Goal: Task Accomplishment & Management: Manage account settings

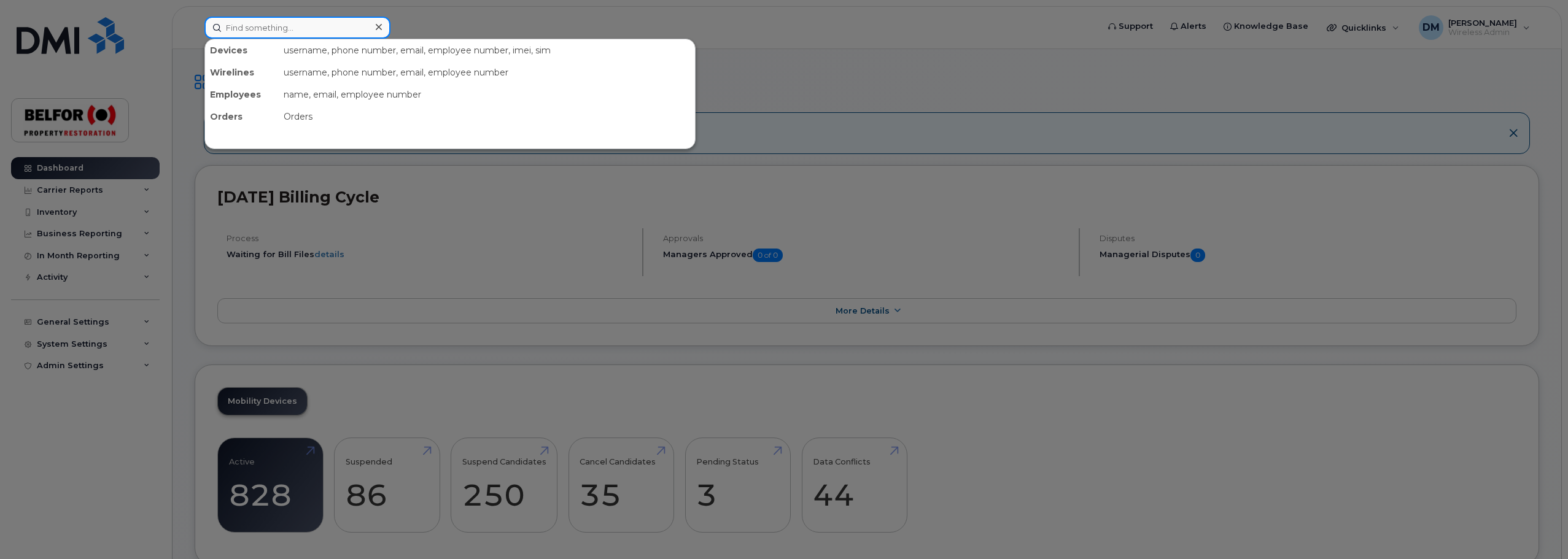
click at [257, 33] on input at bounding box center [298, 27] width 186 height 22
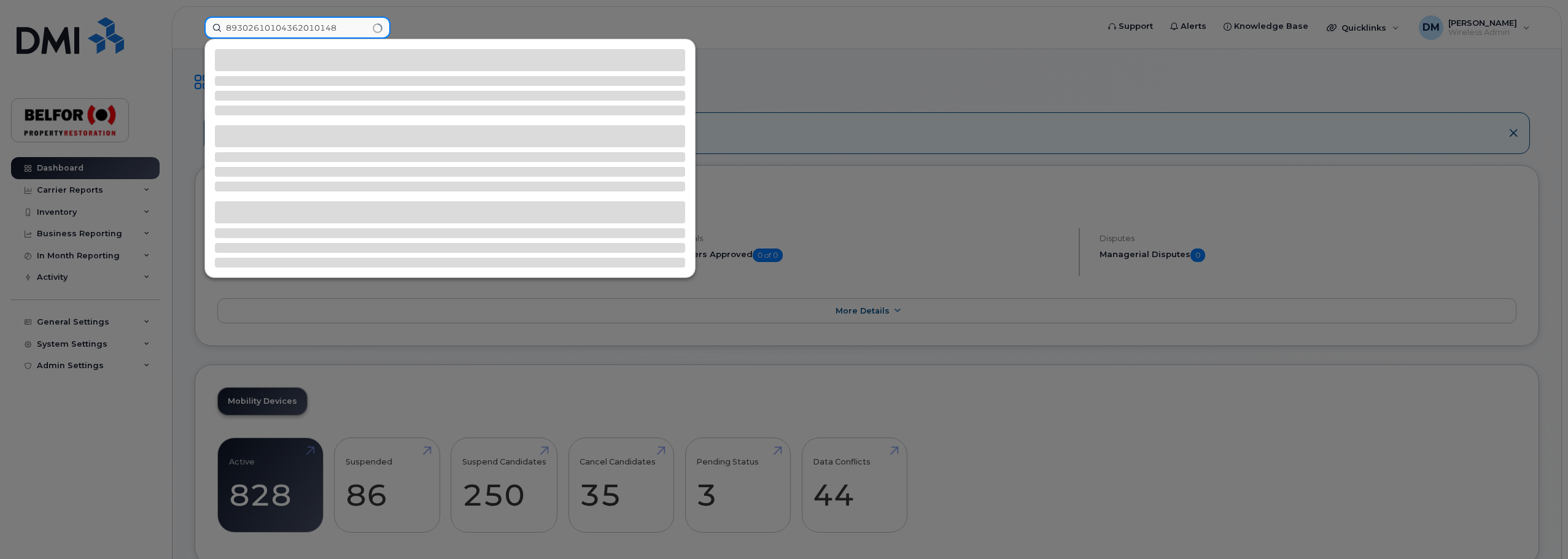
type input "89302610104362010148"
click at [351, 108] on div at bounding box center [450, 110] width 470 height 10
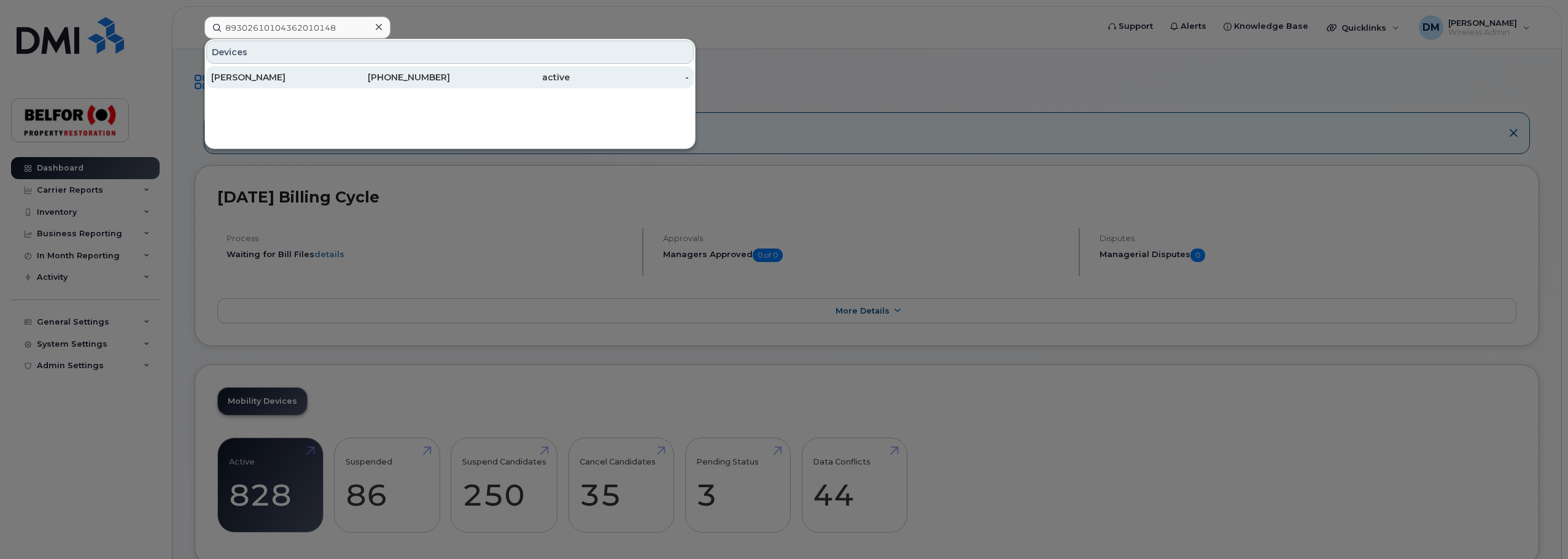
click at [282, 80] on div "Jennifer Halbert" at bounding box center [271, 77] width 120 height 12
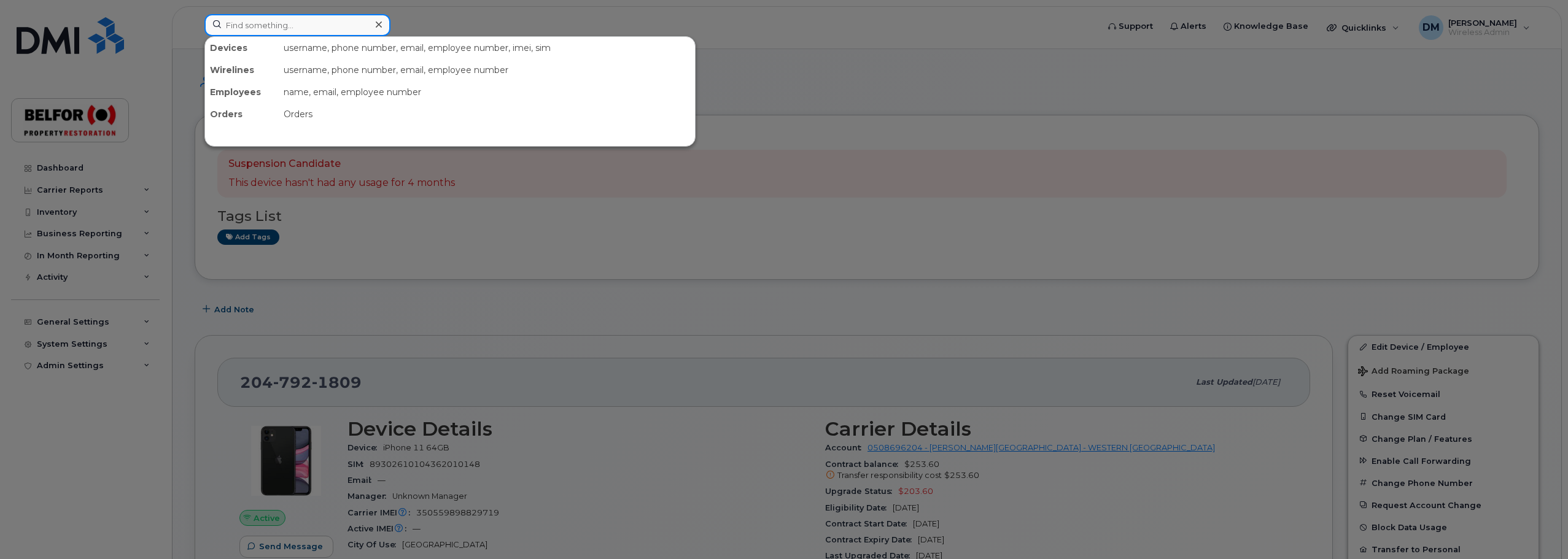
click at [258, 27] on input at bounding box center [298, 25] width 186 height 22
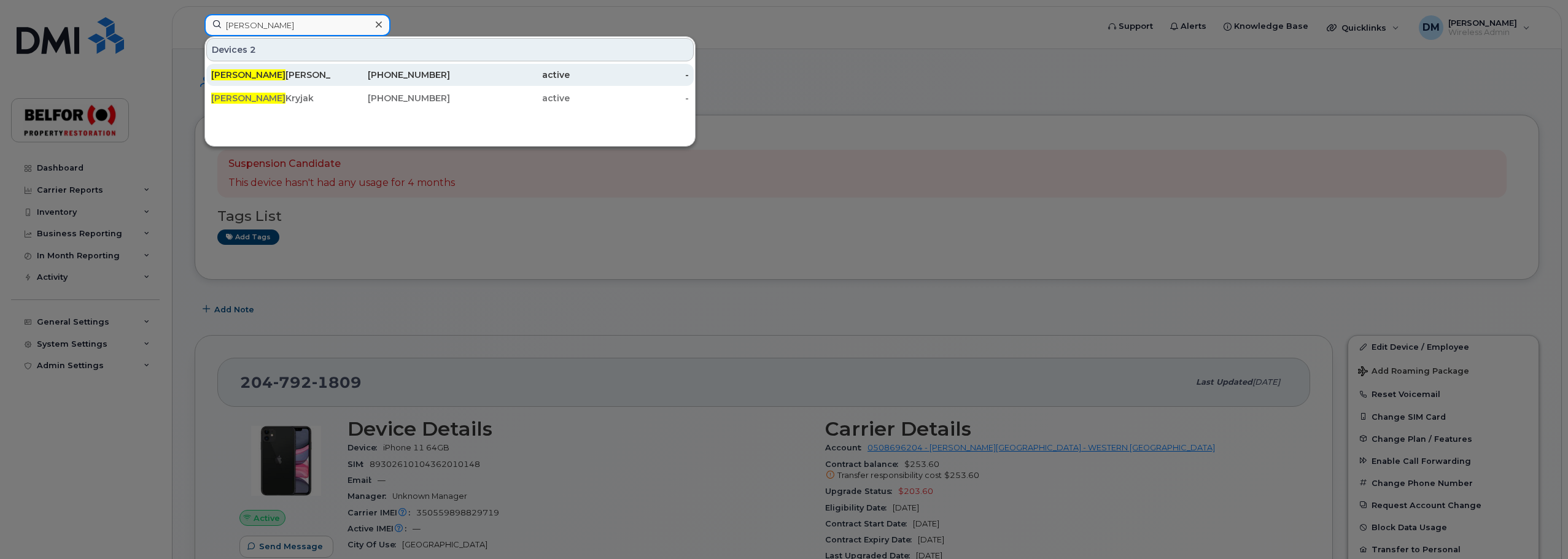
type input "derek"
click at [272, 76] on div "Derek Smeekens" at bounding box center [271, 75] width 120 height 12
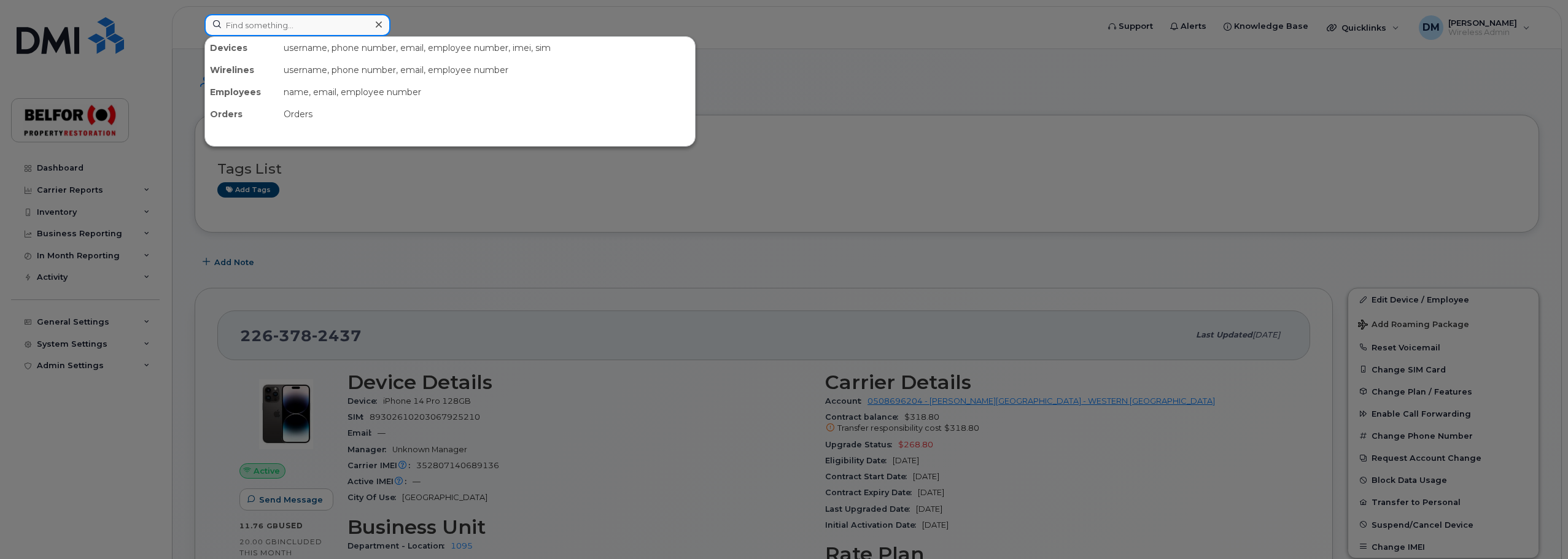
click at [261, 25] on input at bounding box center [298, 25] width 186 height 22
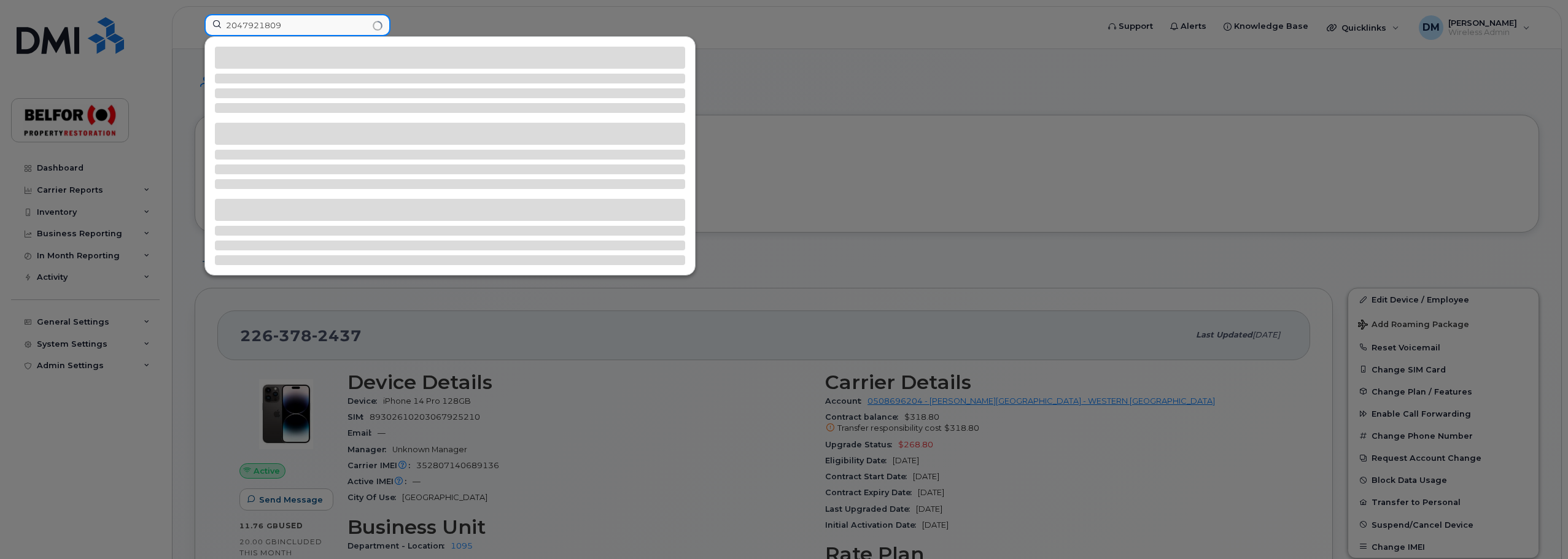
type input "2047921809"
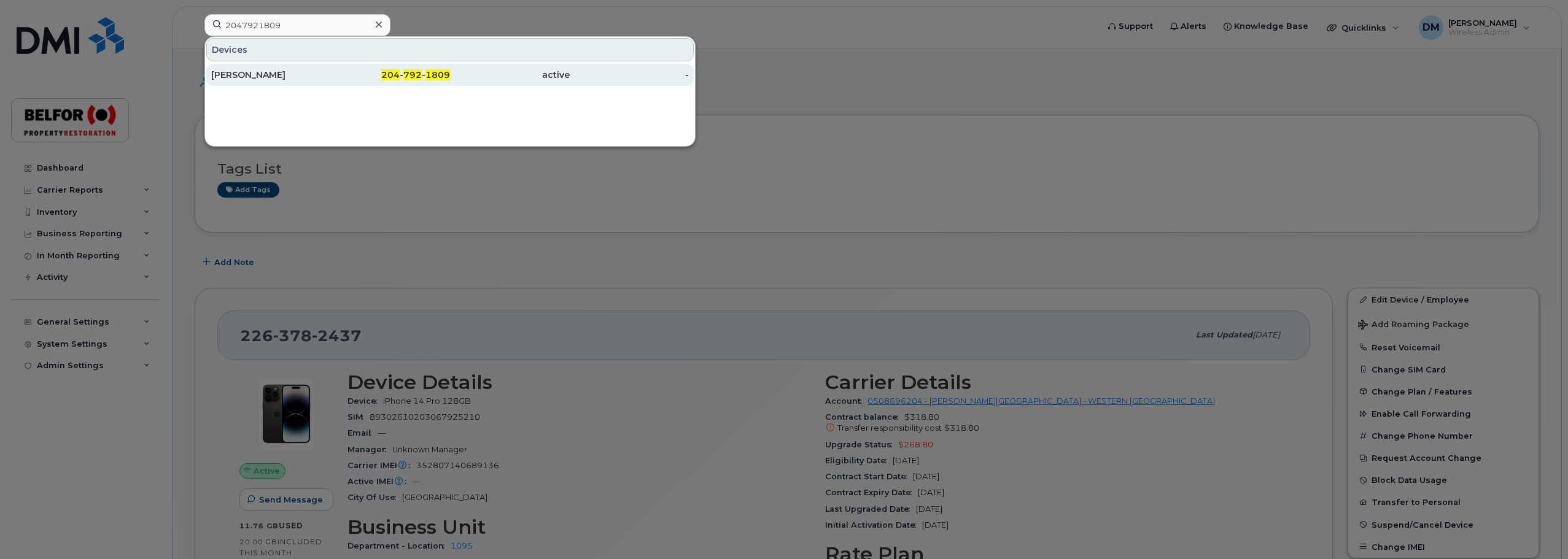
click at [275, 82] on div "Jennifer Halbert" at bounding box center [271, 74] width 120 height 22
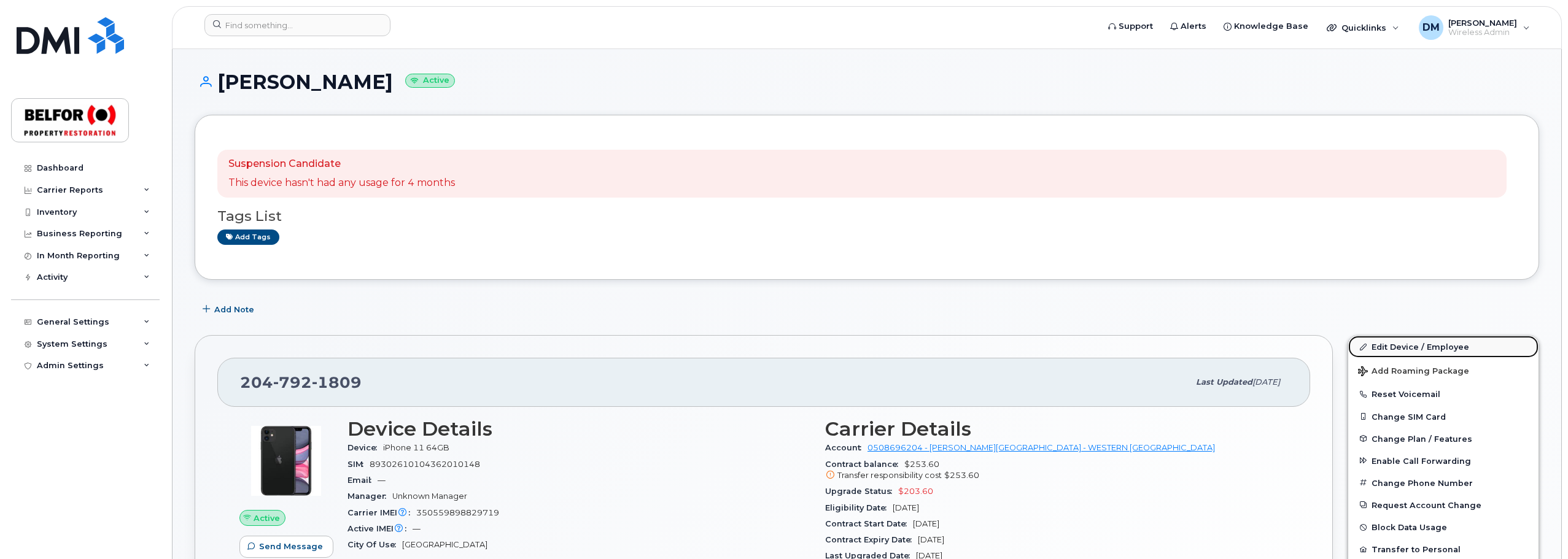
click at [1421, 352] on link "Edit Device / Employee" at bounding box center [1443, 346] width 190 height 22
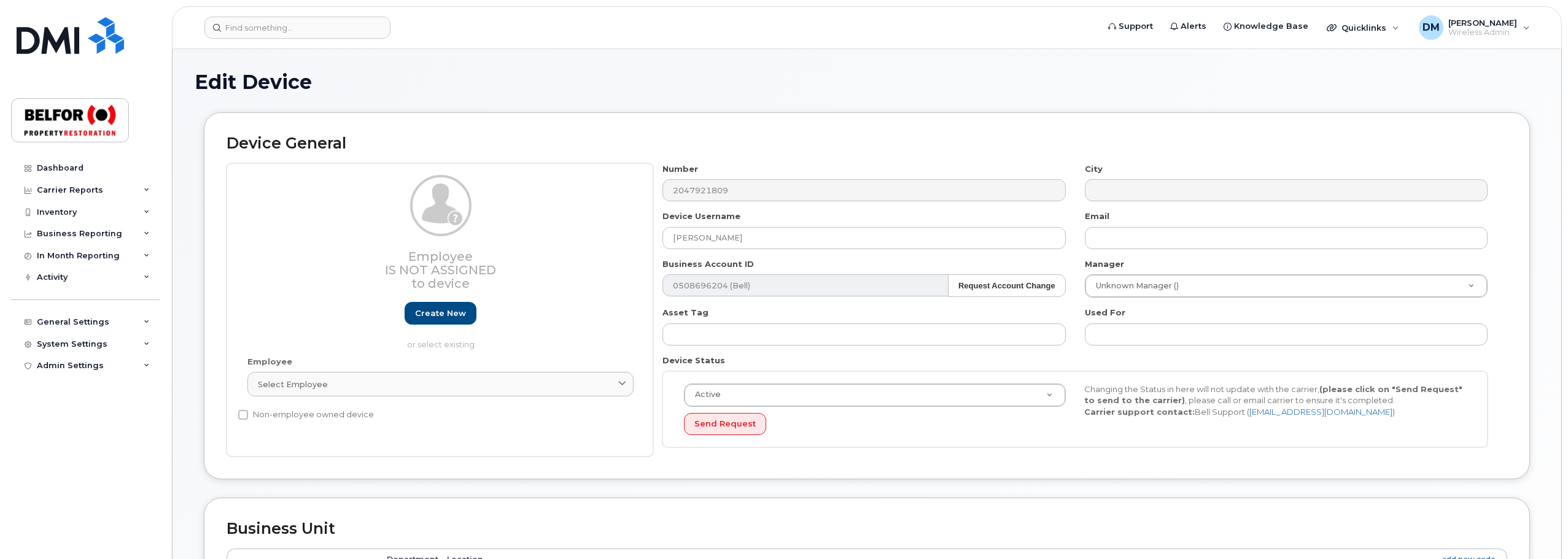
select select "5713130"
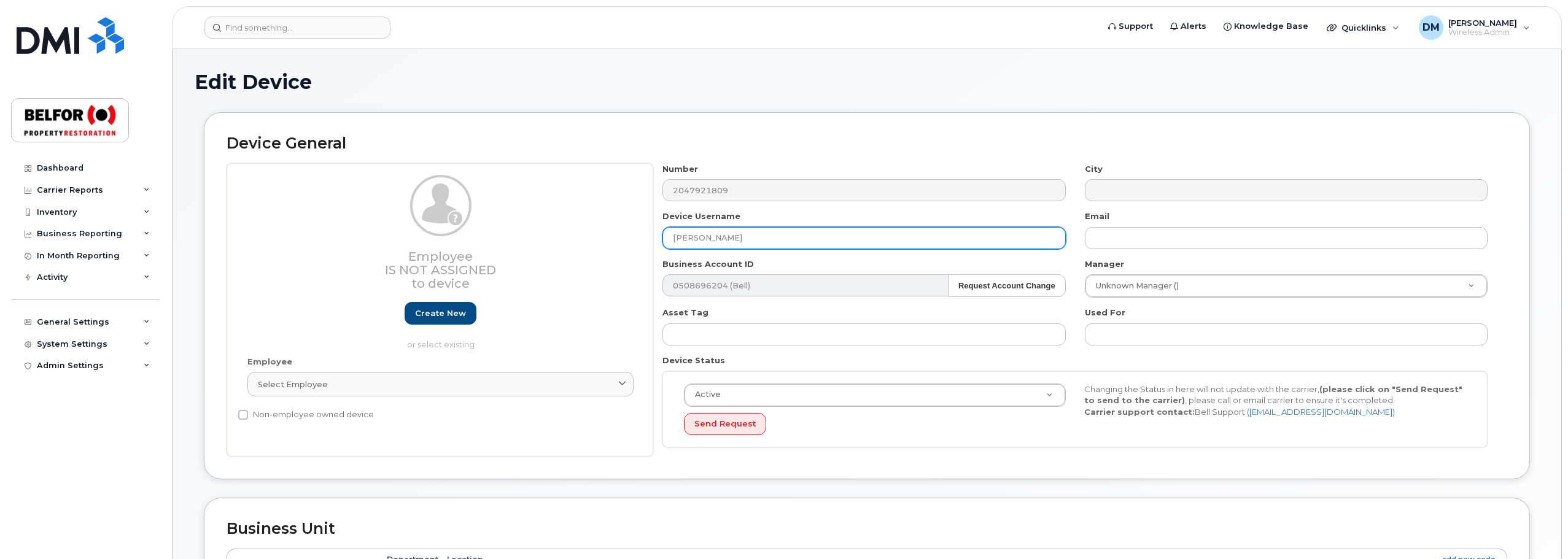
drag, startPoint x: 749, startPoint y: 237, endPoint x: 669, endPoint y: 235, distance: 80.0
click at [669, 235] on input "[PERSON_NAME]" at bounding box center [864, 238] width 403 height 22
paste input "[PERSON_NAME]"
type input "[PERSON_NAME]"
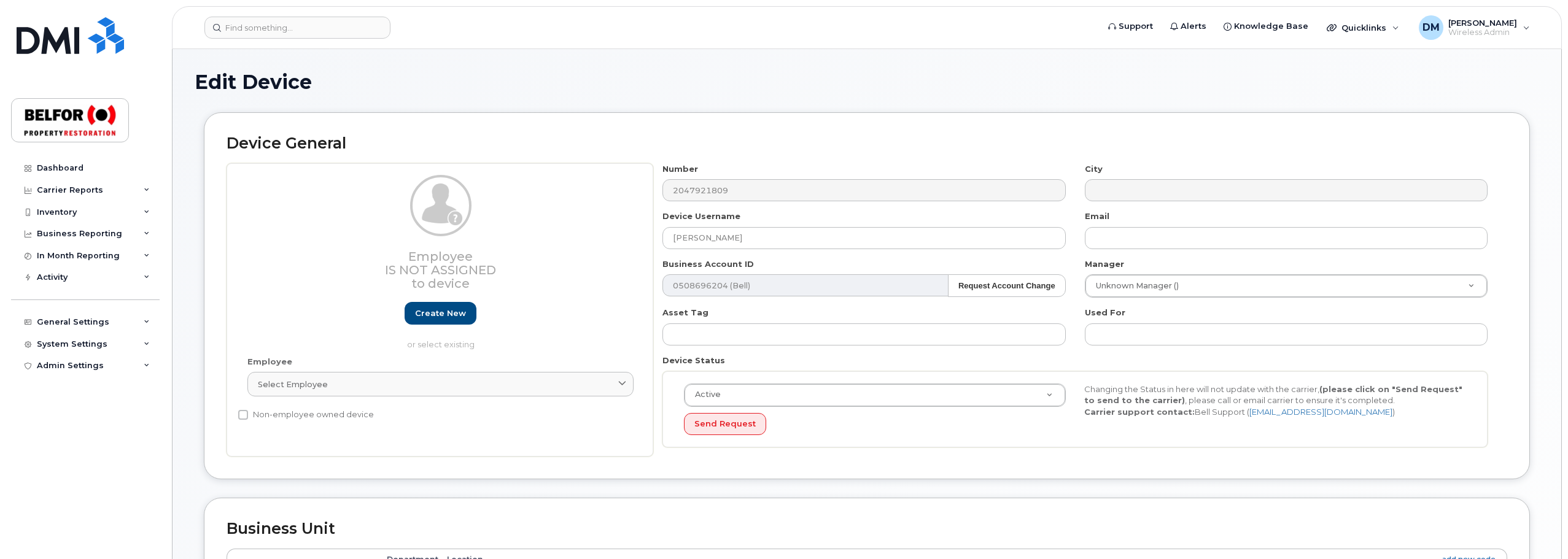
click at [1539, 413] on div "Device General Employee Is not assigned to device Create new or select existing…" at bounding box center [867, 305] width 1345 height 385
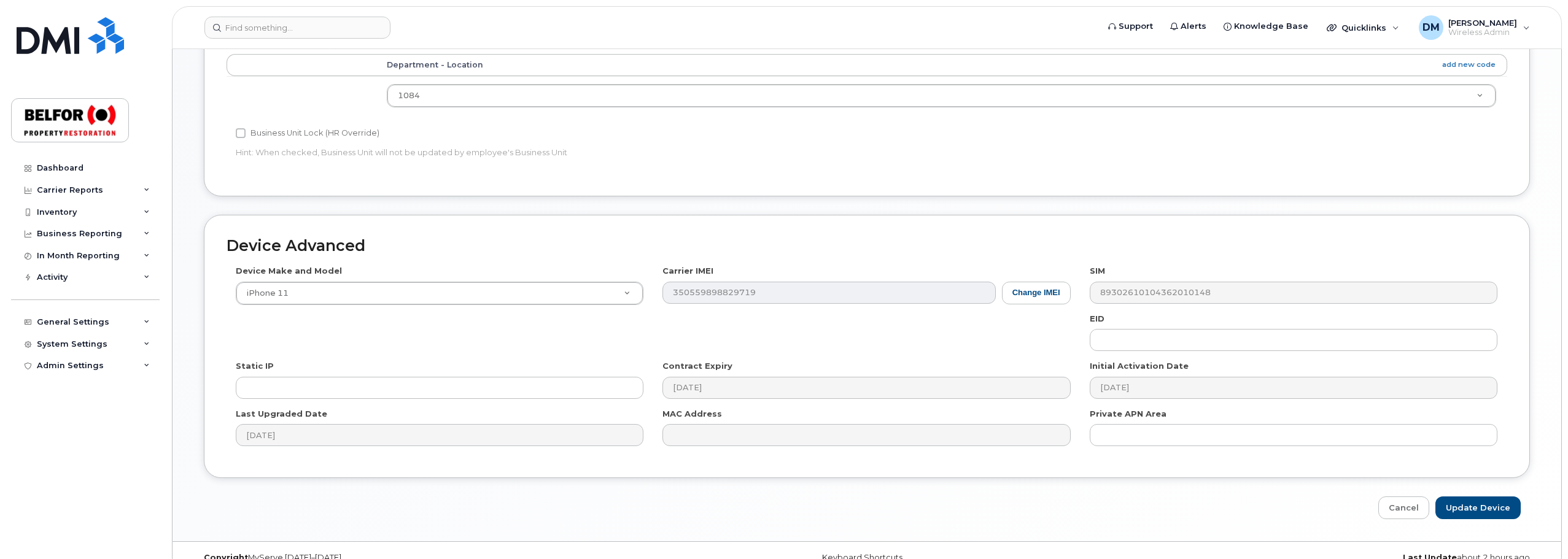
scroll to position [516, 0]
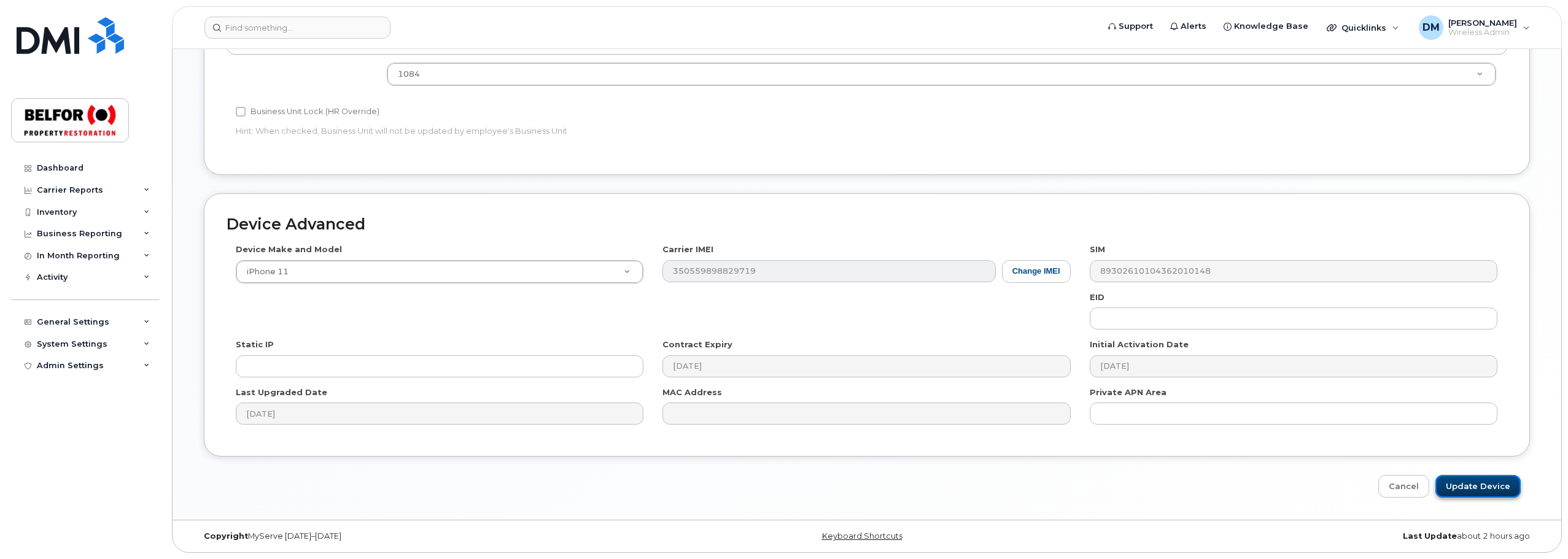
click at [1485, 490] on input "Update Device" at bounding box center [1478, 486] width 85 height 23
type input "Saving..."
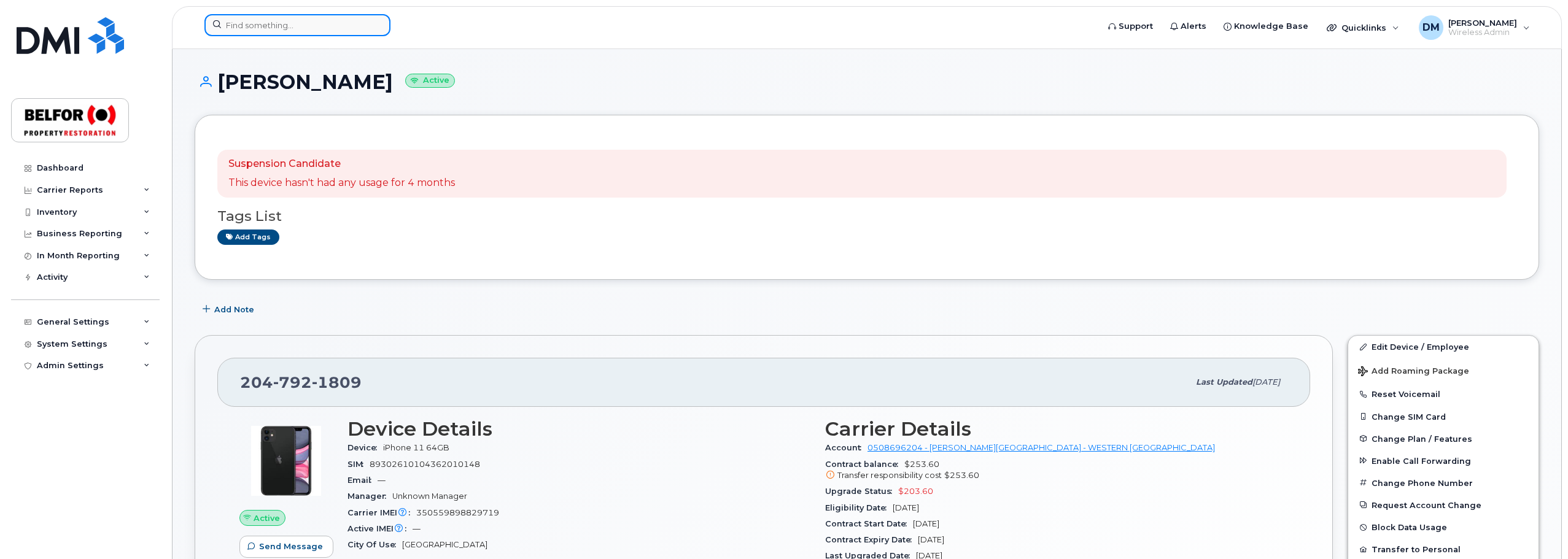
click at [245, 28] on input at bounding box center [298, 25] width 186 height 22
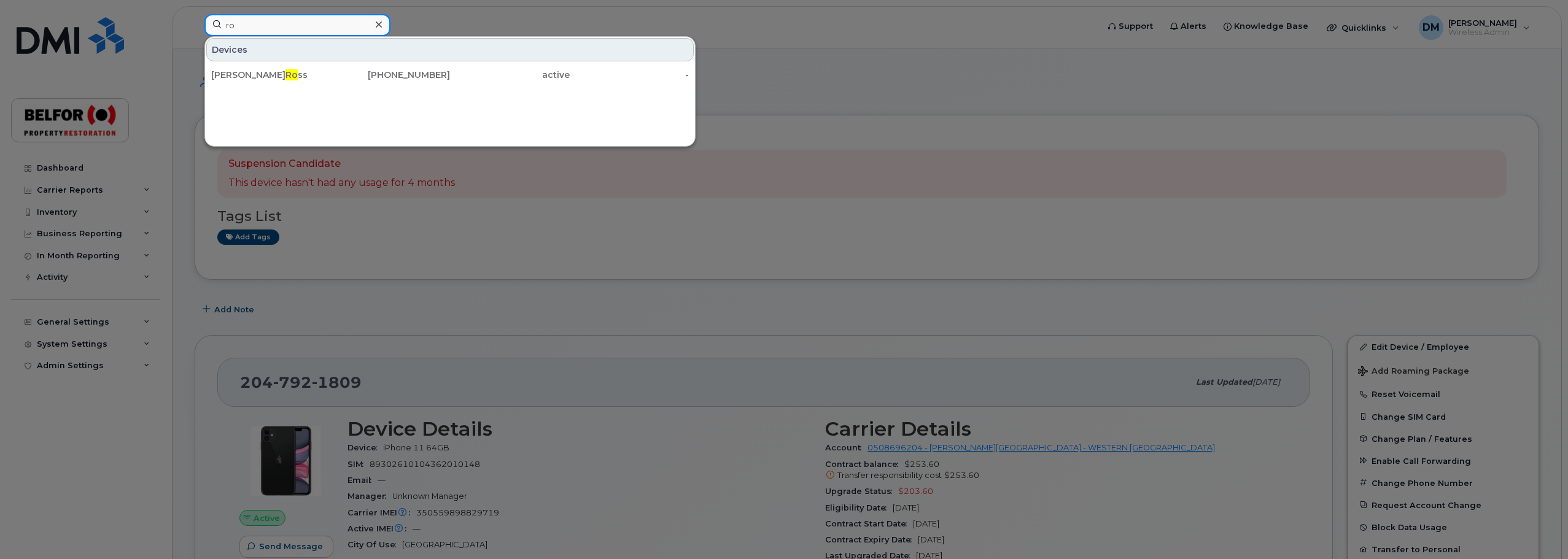
type input "r"
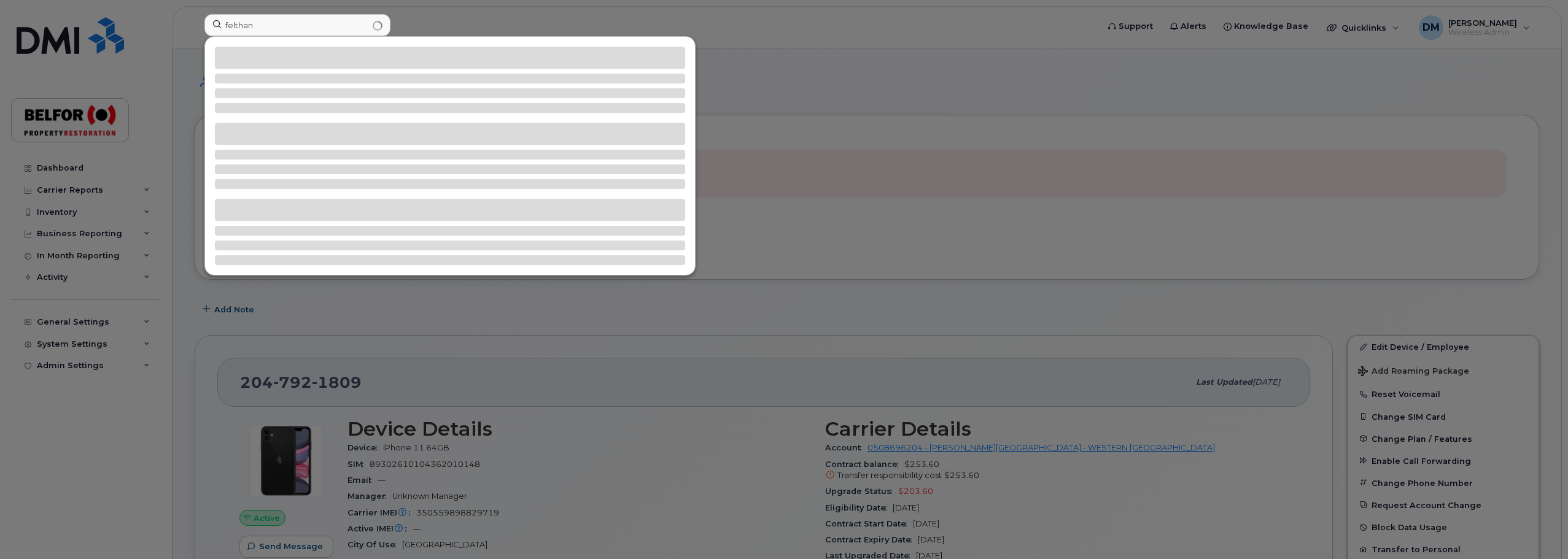
click at [427, 7] on div at bounding box center [784, 280] width 1568 height 559
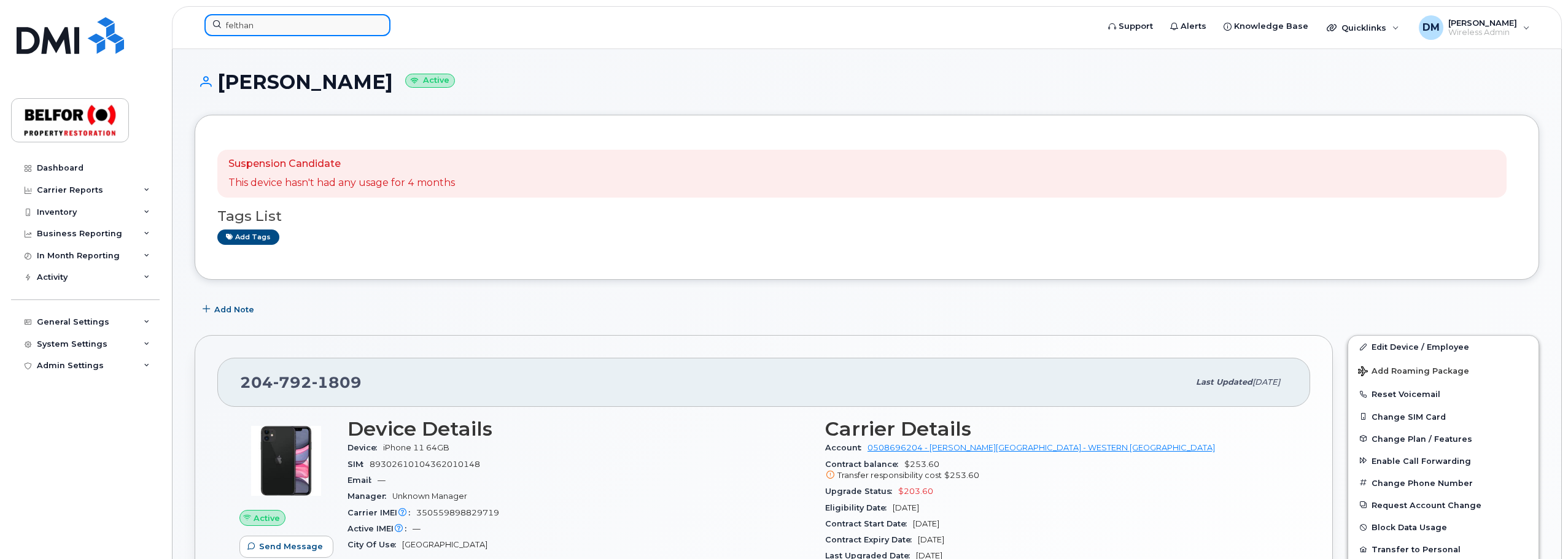
click at [242, 28] on input "felthan" at bounding box center [298, 25] width 186 height 22
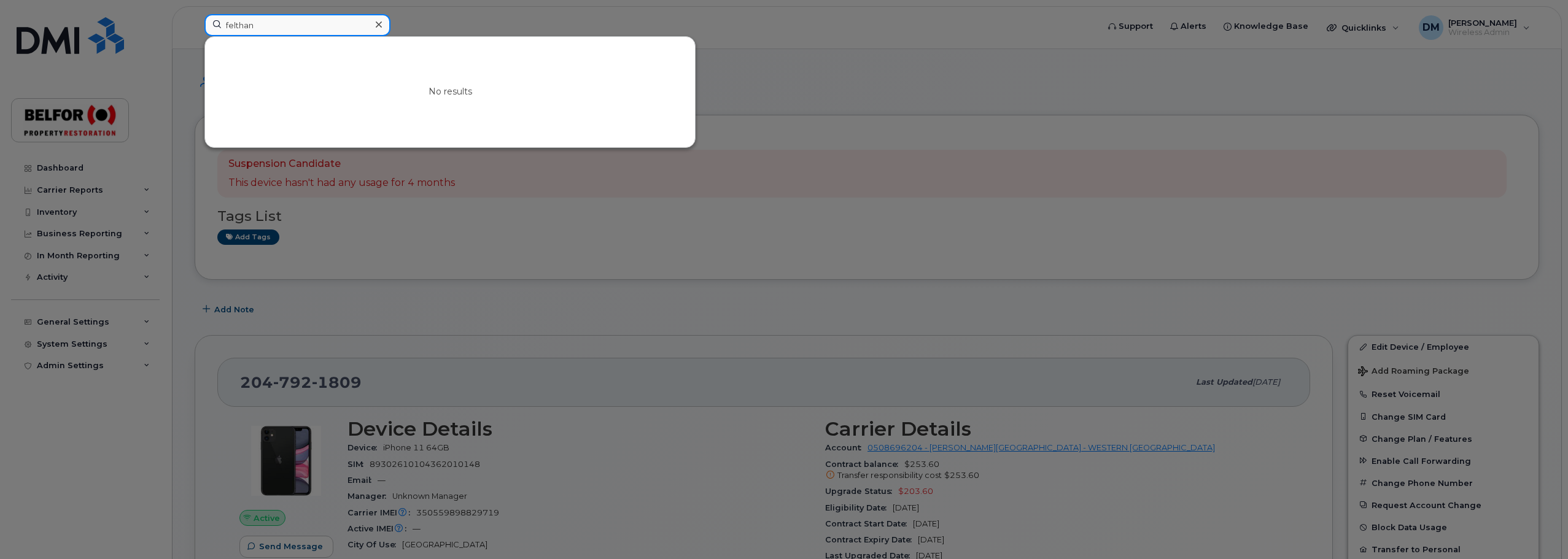
click at [242, 28] on input "felthan" at bounding box center [298, 25] width 186 height 22
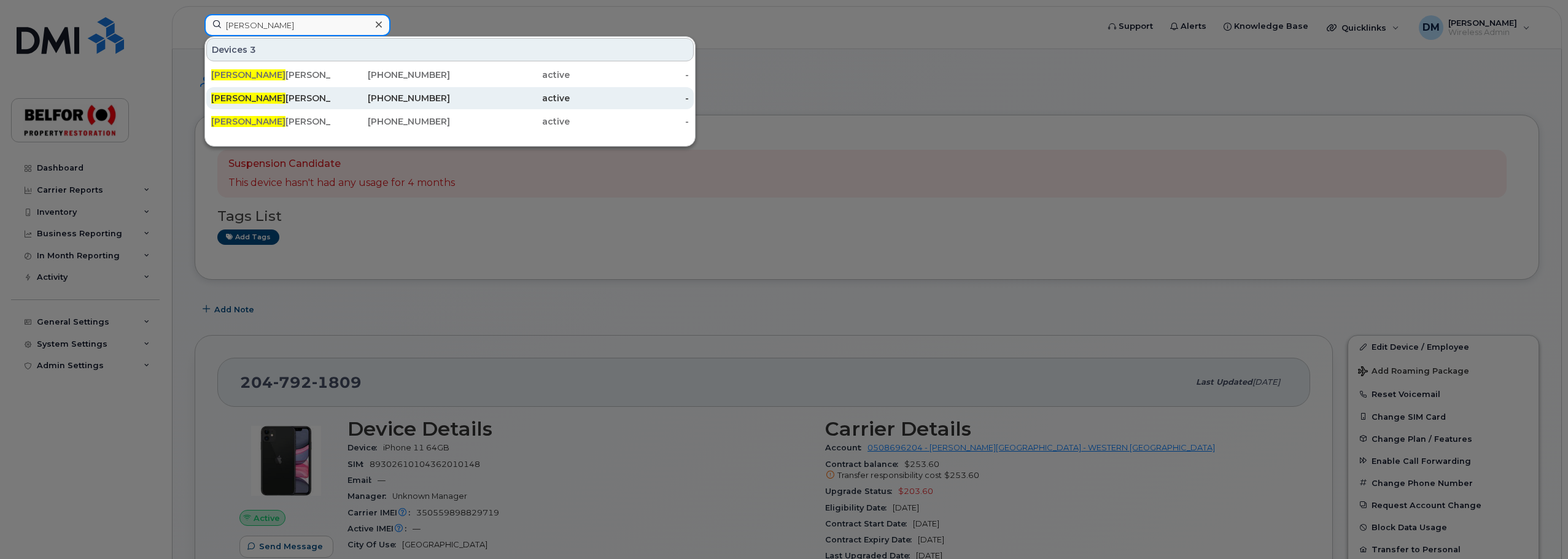
type input "christine"
click at [282, 102] on div "Christine Adams" at bounding box center [271, 98] width 120 height 12
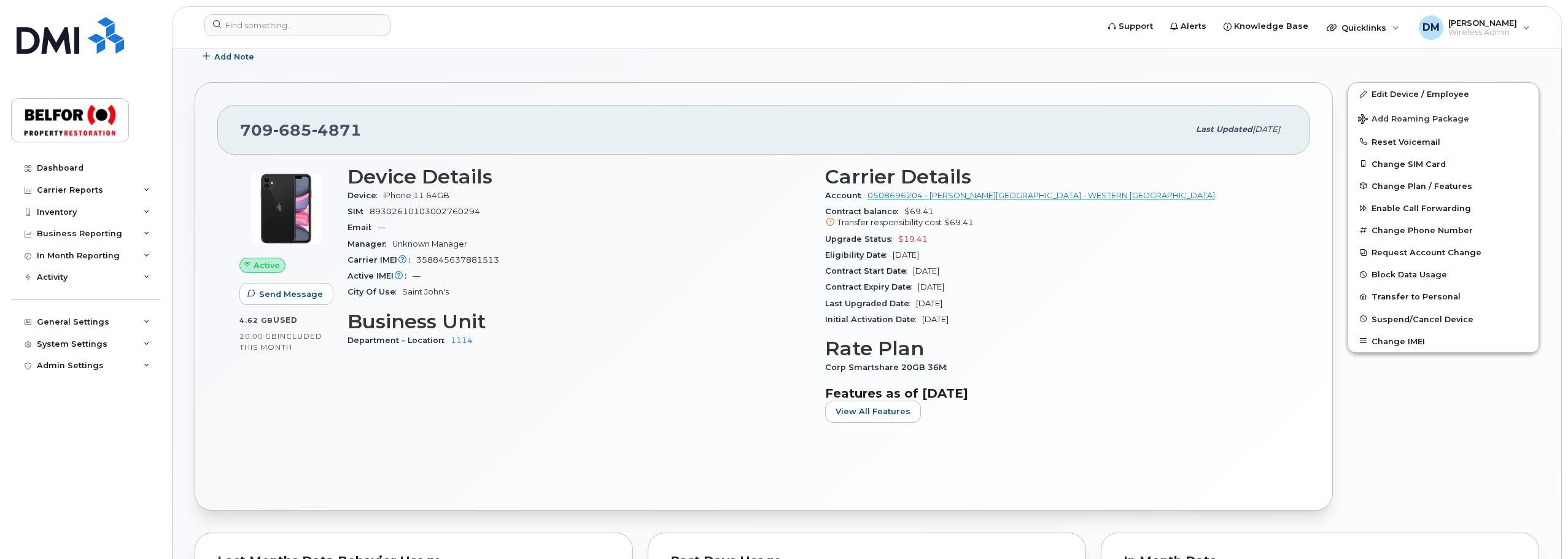
scroll to position [184, 0]
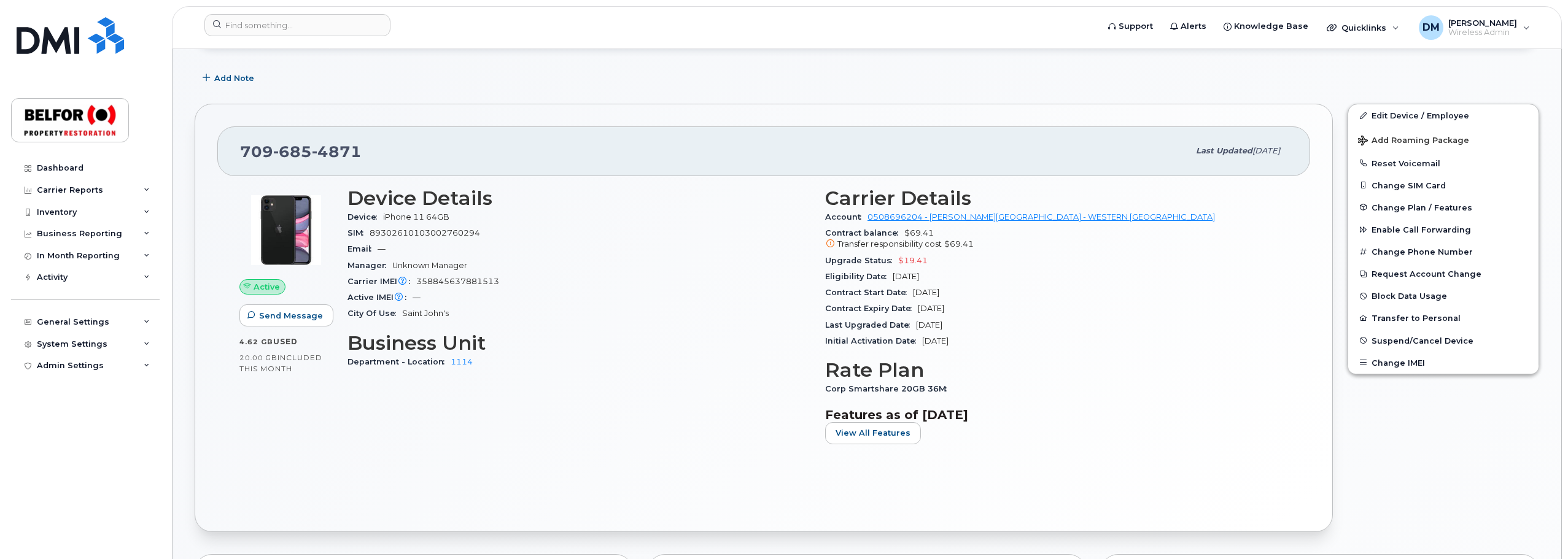
drag, startPoint x: 572, startPoint y: 26, endPoint x: 581, endPoint y: 396, distance: 370.1
click at [581, 396] on div "Device Details Device iPhone 11 64GB SIM [TECHNICAL_ID] Email — Manager Unknown…" at bounding box center [579, 321] width 478 height 281
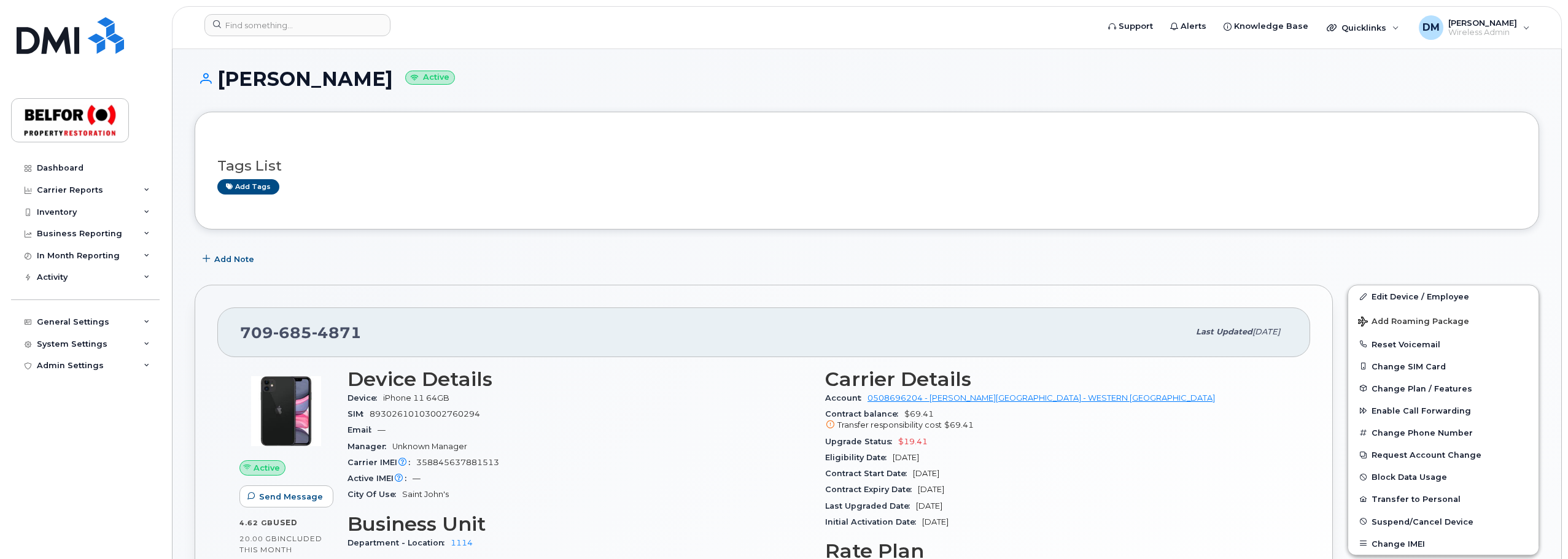
scroll to position [0, 0]
